Goal: Navigation & Orientation: Find specific page/section

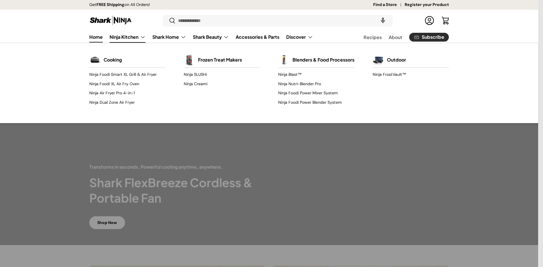
click at [135, 37] on link "Ninja Kitchen" at bounding box center [128, 36] width 36 height 11
click at [198, 85] on link "Ninja Creami" at bounding box center [222, 83] width 76 height 9
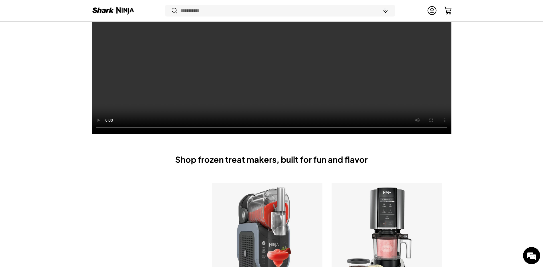
scroll to position [256, 0]
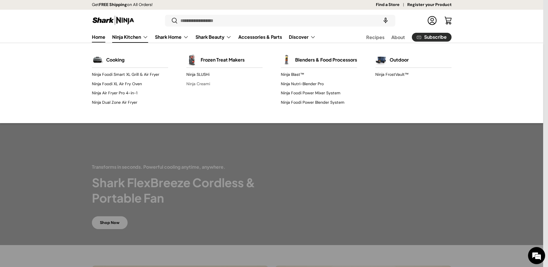
click at [199, 83] on link "Ninja Creami" at bounding box center [224, 83] width 76 height 9
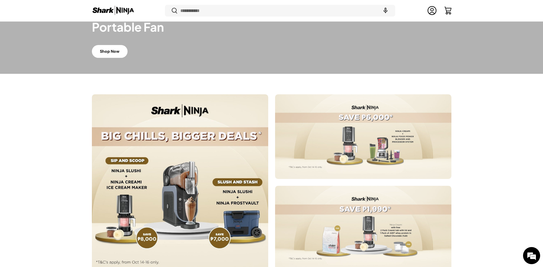
scroll to position [209, 0]
